Goal: Find specific page/section: Find specific page/section

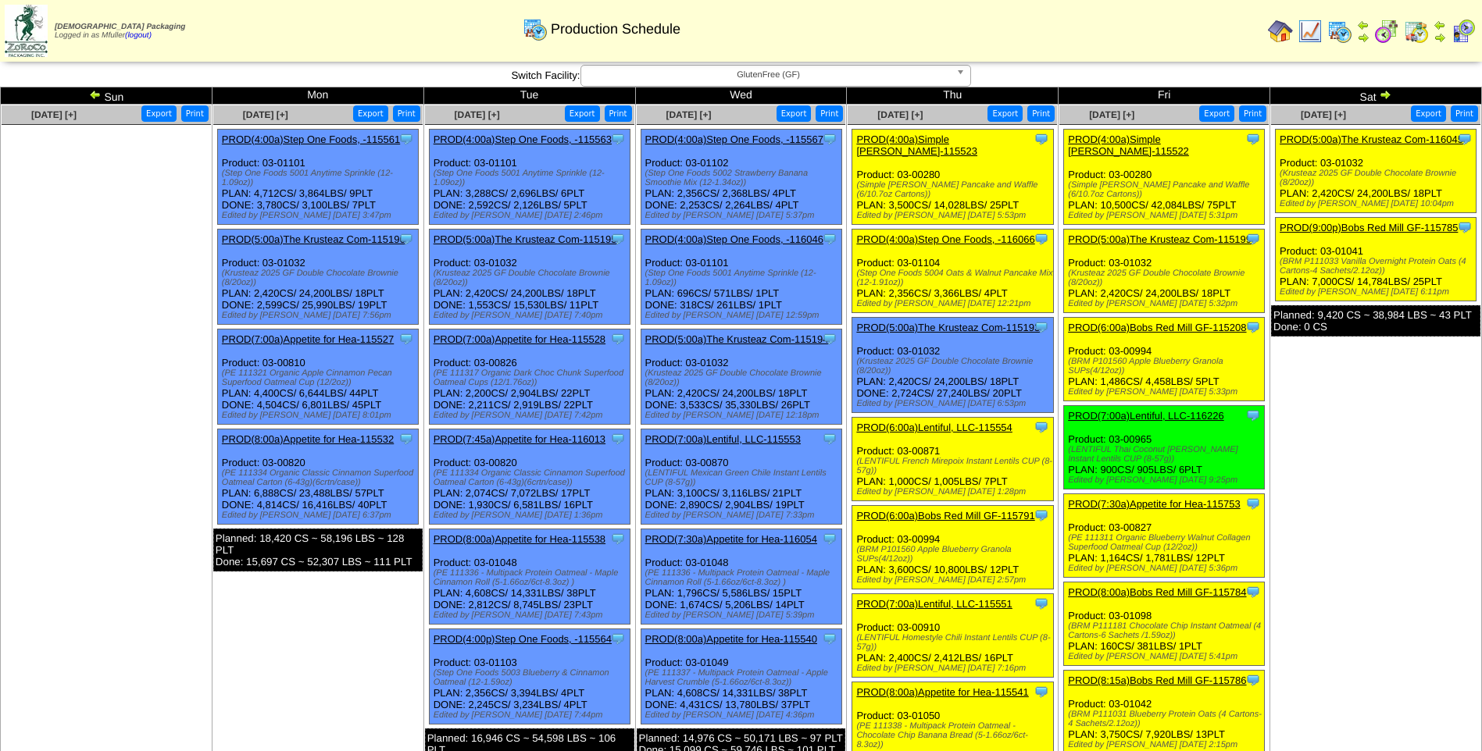
click at [1386, 92] on img at bounding box center [1385, 94] width 12 height 12
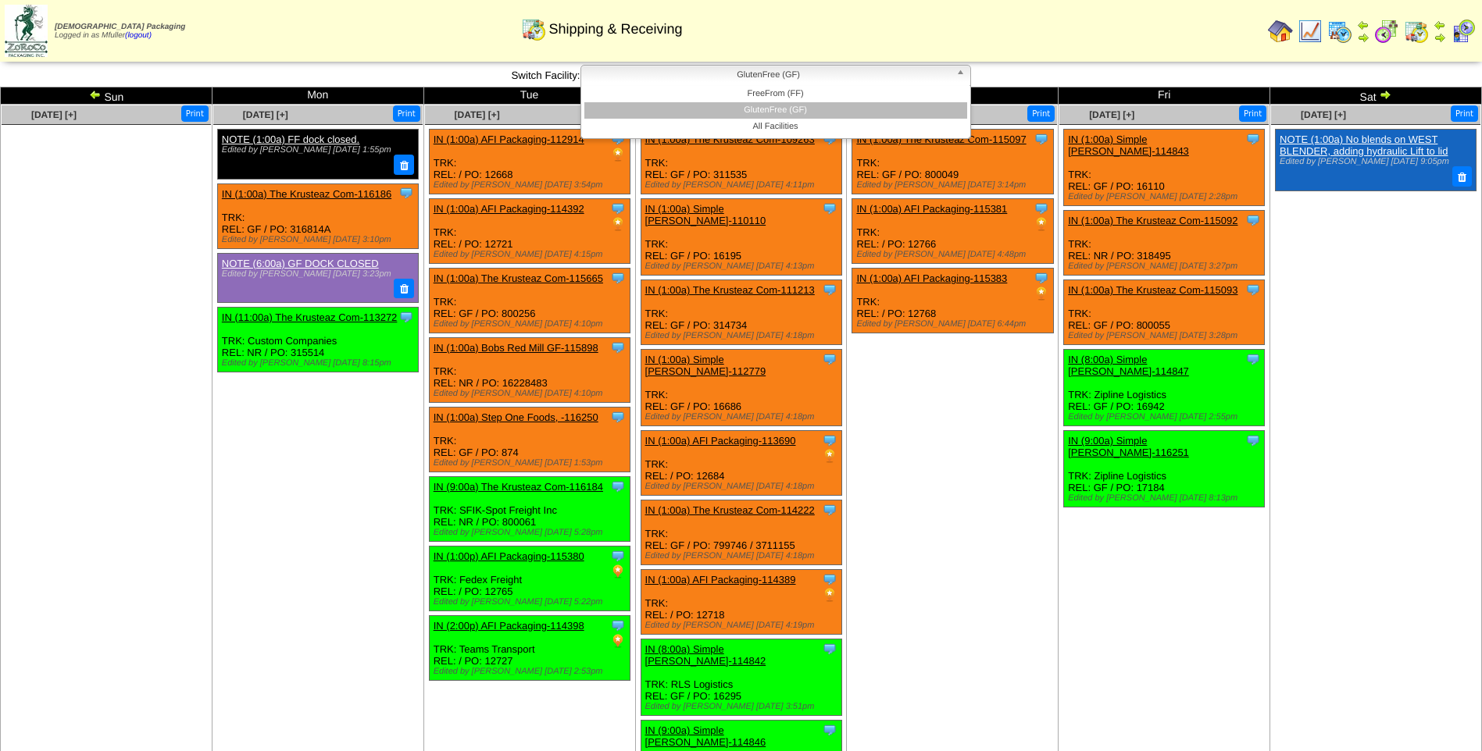
click at [666, 73] on span "GlutenFree (GF)" at bounding box center [768, 75] width 362 height 19
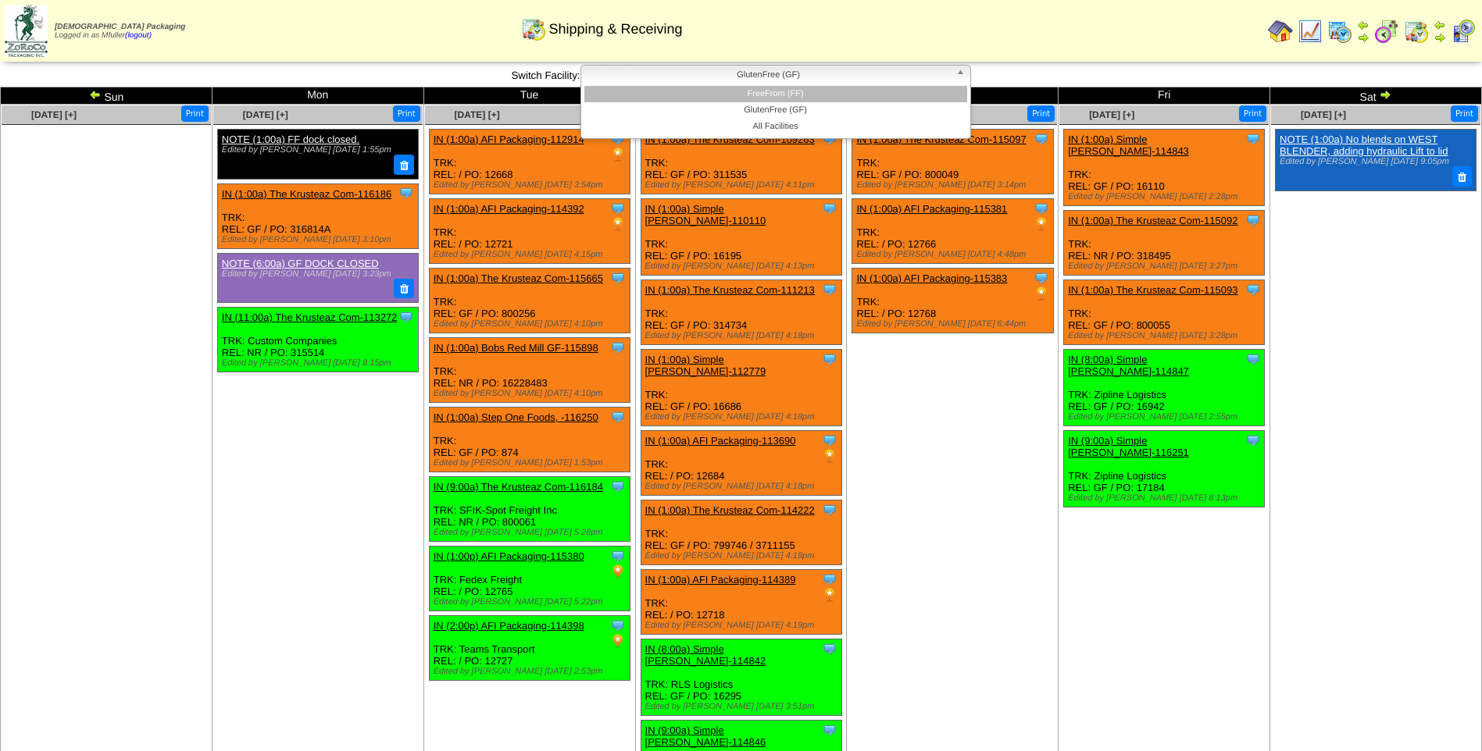
click at [667, 93] on li "FreeFrom (FF)" at bounding box center [775, 94] width 383 height 16
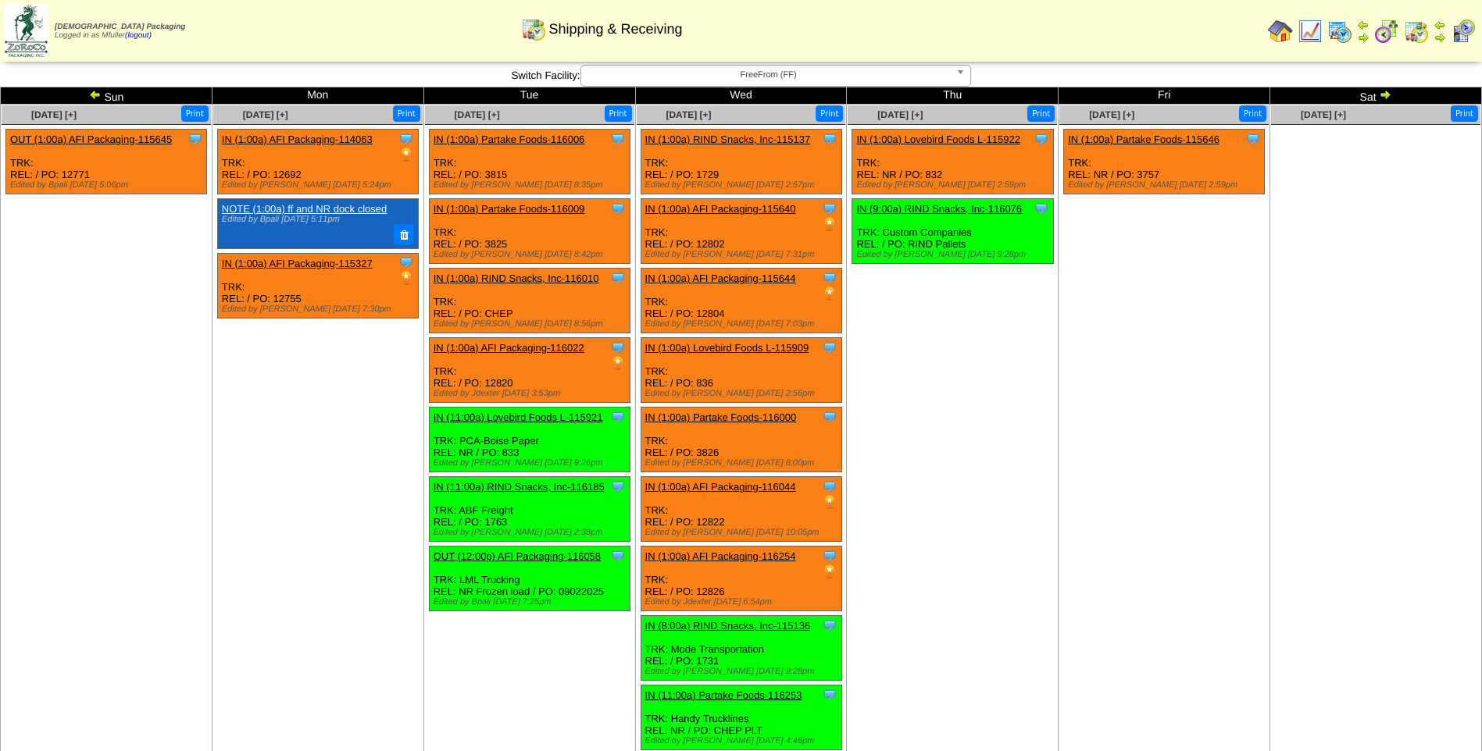
click at [731, 73] on span "FreeFrom (FF)" at bounding box center [768, 75] width 362 height 19
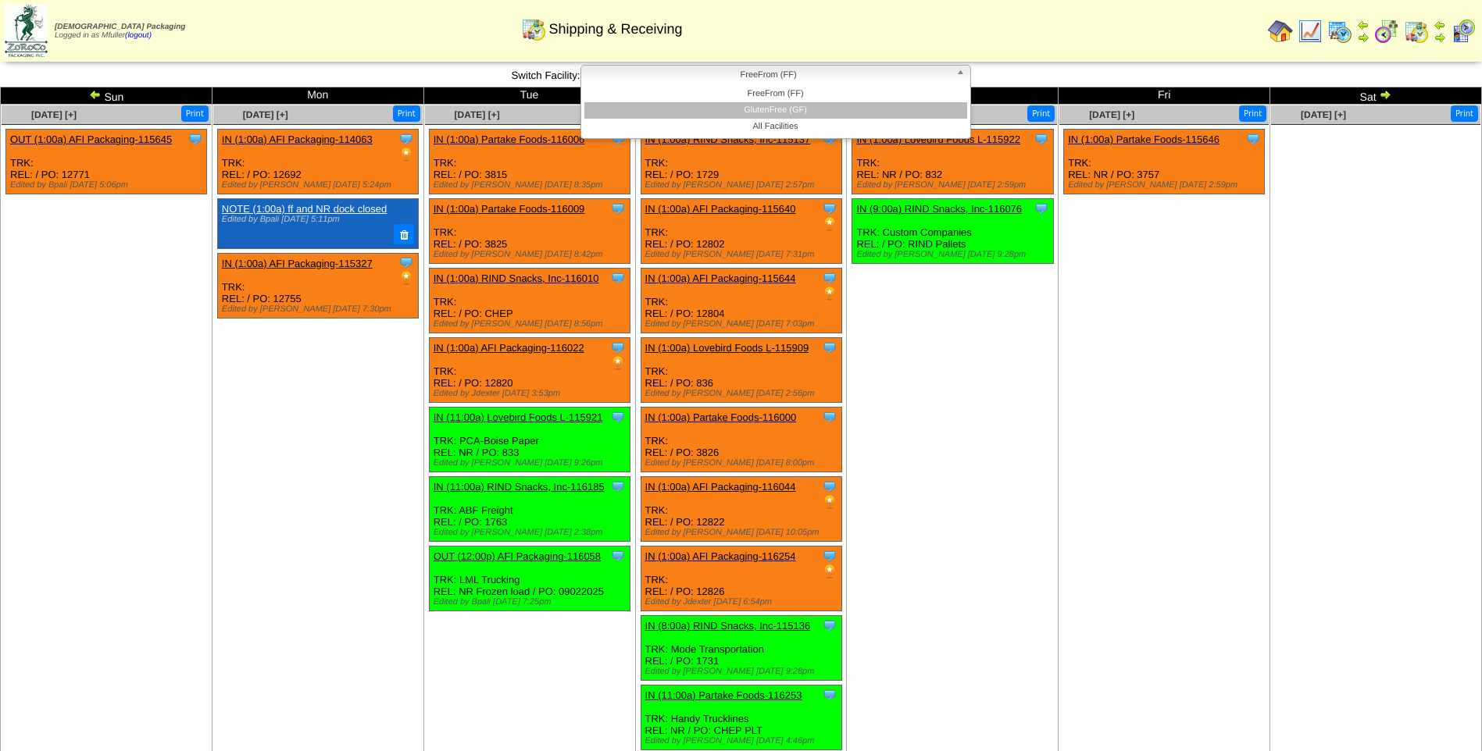
click at [769, 110] on li "GlutenFree (GF)" at bounding box center [775, 110] width 383 height 16
